Goal: Information Seeking & Learning: Learn about a topic

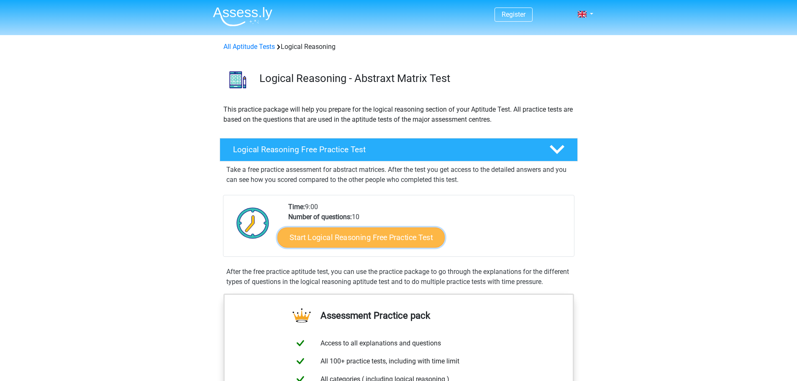
click at [354, 241] on link "Start Logical Reasoning Free Practice Test" at bounding box center [360, 237] width 167 height 20
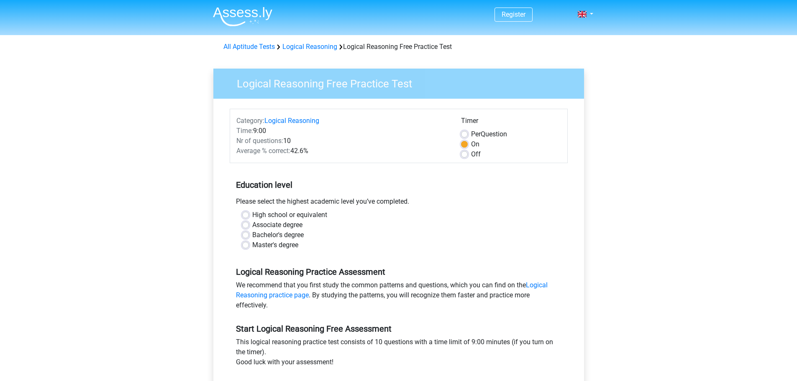
click at [249, 244] on div "Master's degree" at bounding box center [398, 245] width 313 height 10
click at [252, 246] on label "Master's degree" at bounding box center [275, 245] width 46 height 10
click at [245, 246] on input "Master's degree" at bounding box center [245, 244] width 7 height 8
radio input "true"
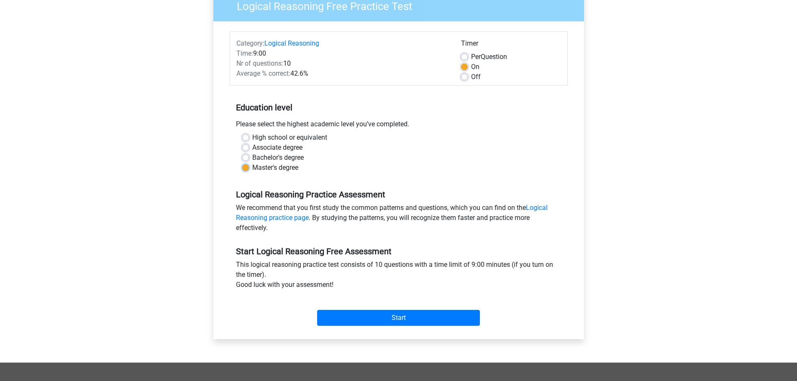
scroll to position [84, 0]
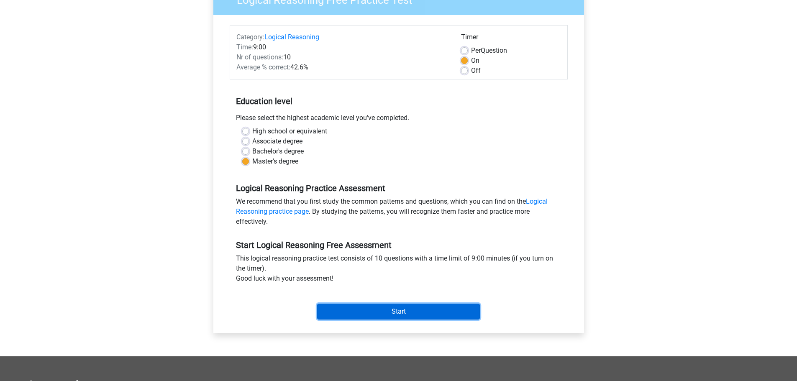
click at [371, 312] on input "Start" at bounding box center [398, 312] width 163 height 16
click at [397, 308] on input "Start" at bounding box center [398, 312] width 163 height 16
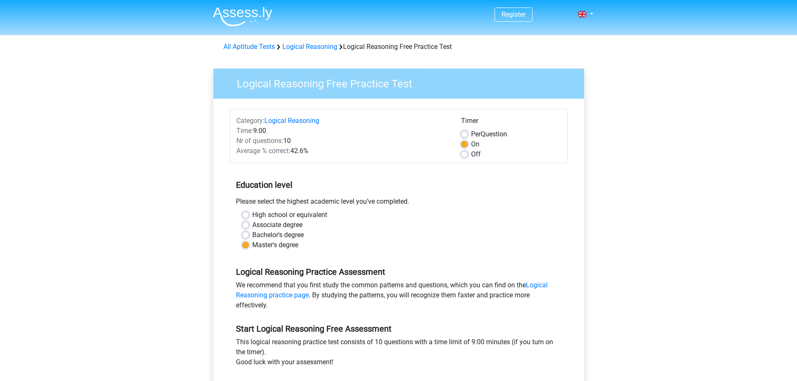
scroll to position [84, 0]
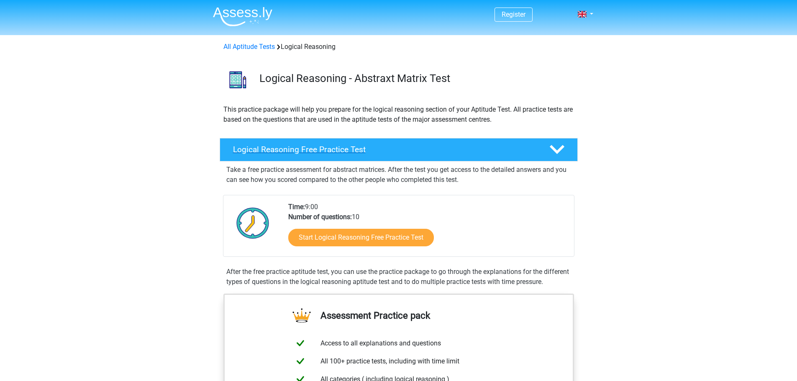
click at [323, 150] on h4 "Logical Reasoning Free Practice Test" at bounding box center [384, 150] width 303 height 10
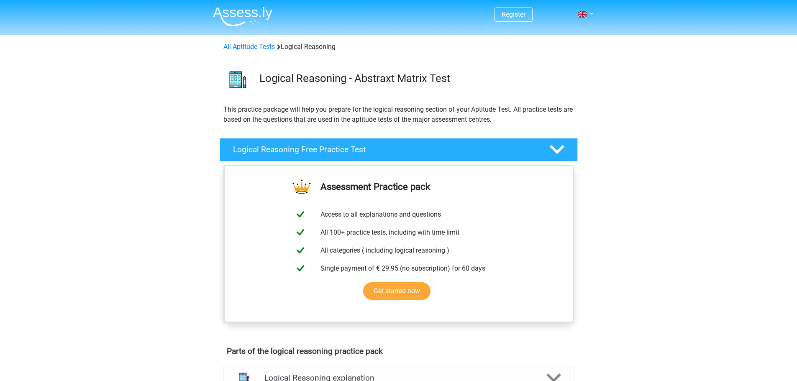
click at [552, 148] on polygon at bounding box center [557, 149] width 15 height 9
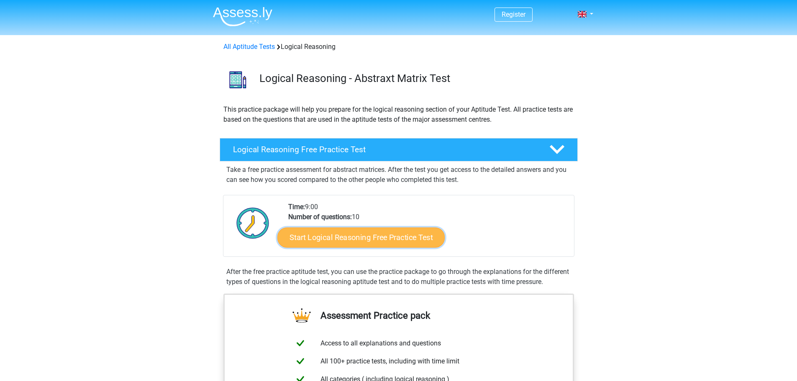
click at [382, 234] on link "Start Logical Reasoning Free Practice Test" at bounding box center [360, 237] width 167 height 20
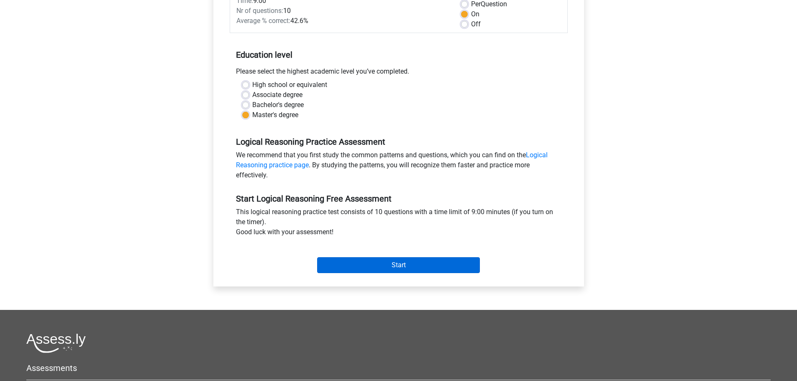
scroll to position [167, 0]
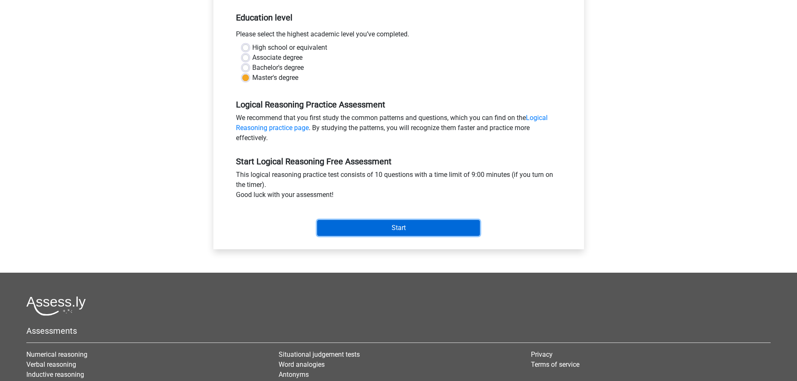
click at [356, 231] on input "Start" at bounding box center [398, 228] width 163 height 16
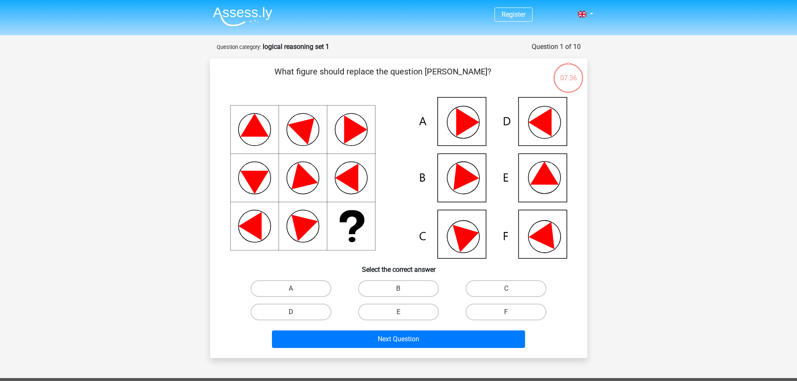
click at [303, 311] on label "D" at bounding box center [291, 312] width 81 height 17
click at [296, 312] on input "D" at bounding box center [293, 314] width 5 height 5
radio input "true"
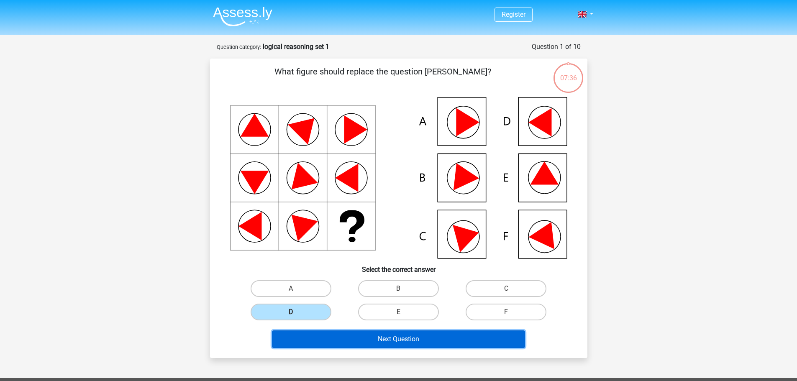
click at [349, 334] on button "Next Question" at bounding box center [398, 340] width 253 height 18
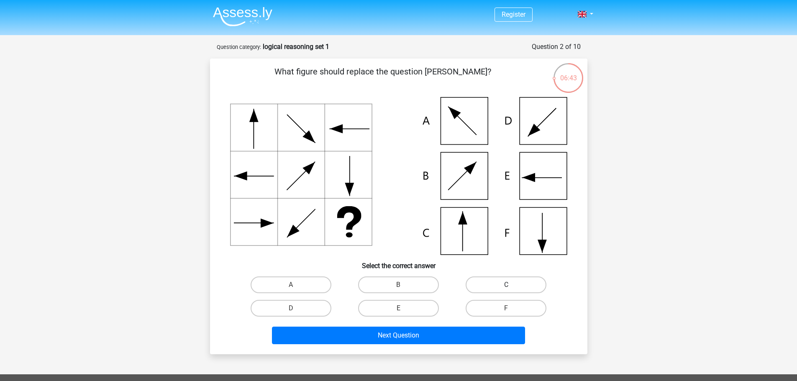
click at [487, 280] on label "C" at bounding box center [506, 285] width 81 height 17
click at [506, 285] on input "C" at bounding box center [508, 287] width 5 height 5
radio input "true"
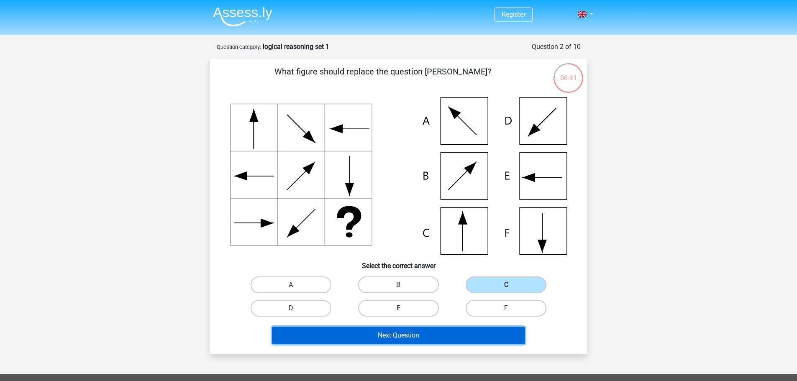
click at [439, 337] on button "Next Question" at bounding box center [398, 336] width 253 height 18
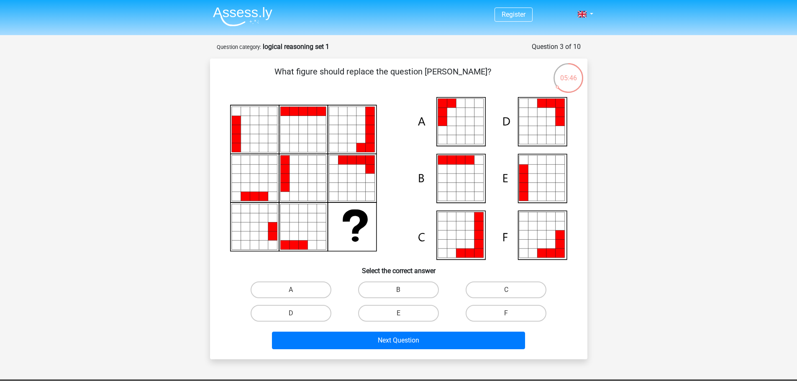
click at [295, 290] on input "A" at bounding box center [293, 292] width 5 height 5
radio input "true"
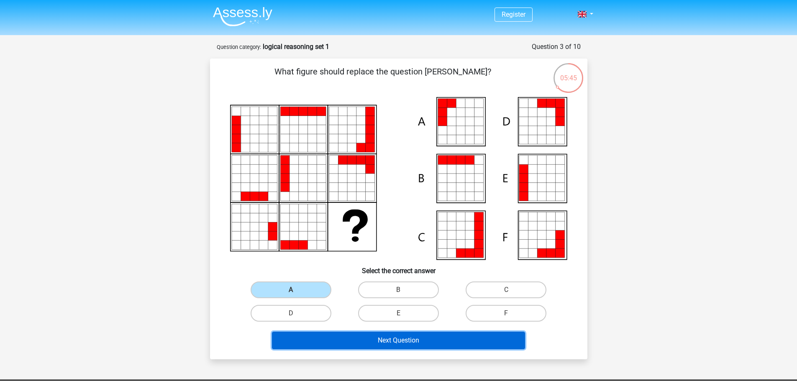
click at [349, 337] on button "Next Question" at bounding box center [398, 341] width 253 height 18
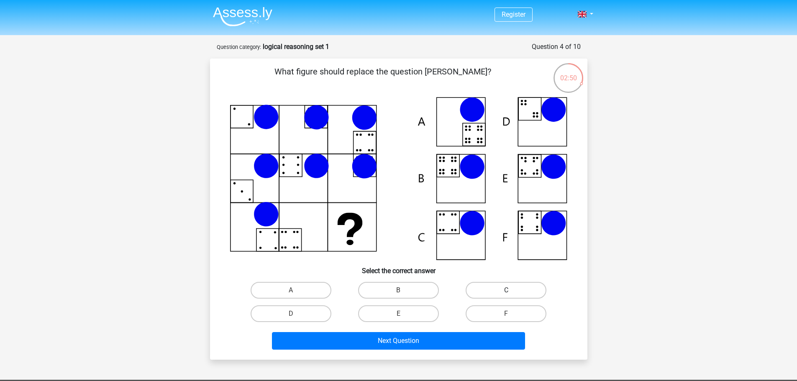
click at [487, 285] on label "C" at bounding box center [506, 290] width 81 height 17
click at [506, 290] on input "C" at bounding box center [508, 292] width 5 height 5
radio input "true"
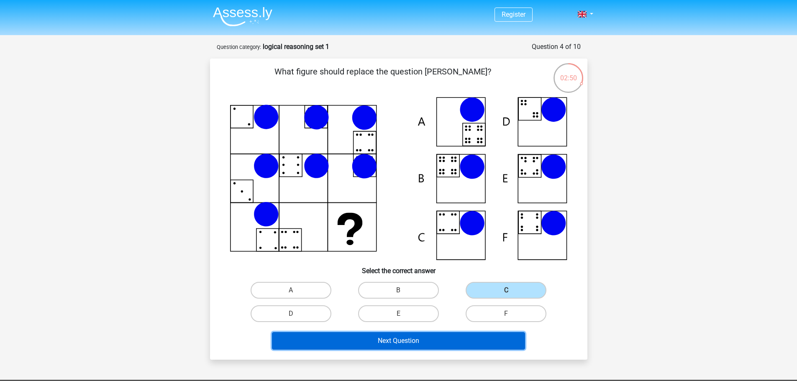
click at [441, 341] on button "Next Question" at bounding box center [398, 341] width 253 height 18
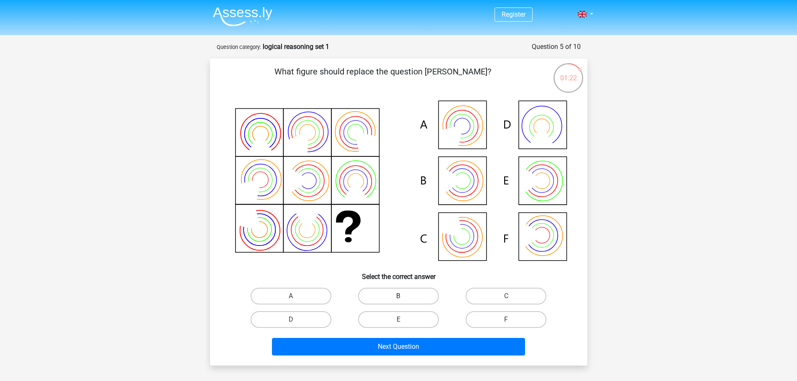
click at [390, 296] on label "B" at bounding box center [398, 296] width 81 height 17
click at [398, 296] on input "B" at bounding box center [400, 298] width 5 height 5
radio input "true"
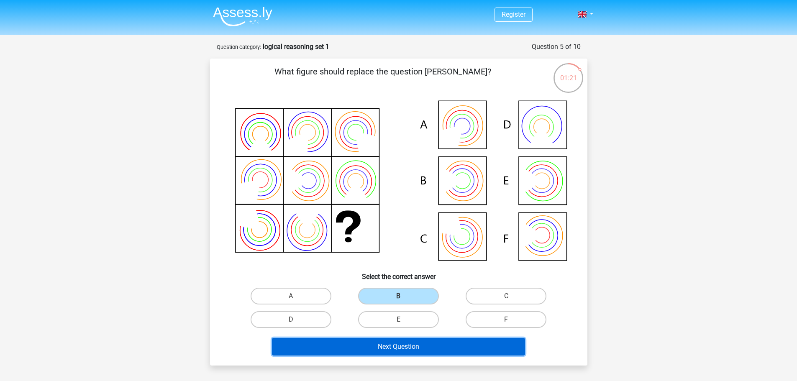
click at [397, 351] on button "Next Question" at bounding box center [398, 347] width 253 height 18
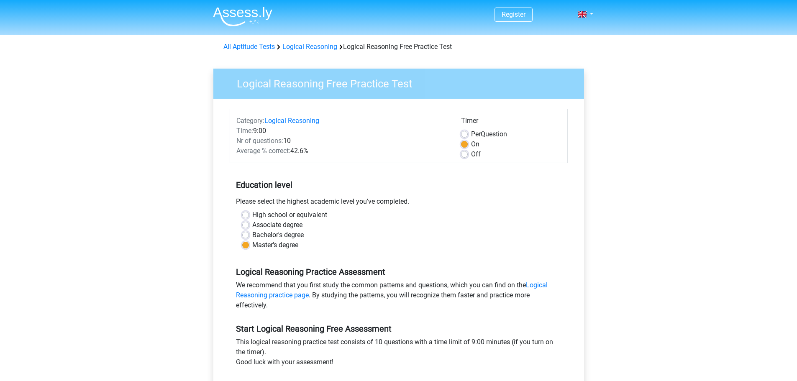
scroll to position [167, 0]
